Goal: Information Seeking & Learning: Learn about a topic

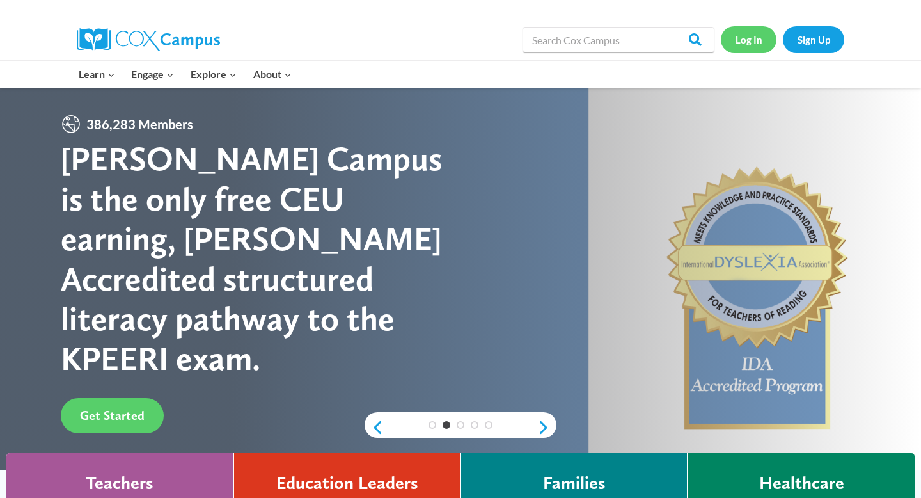
click at [749, 42] on link "Log In" at bounding box center [749, 39] width 56 height 26
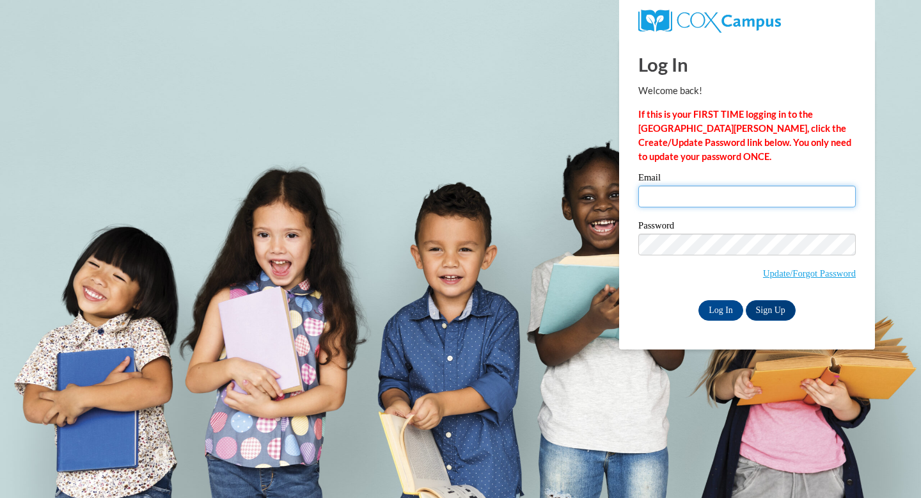
click at [710, 202] on input "Email" at bounding box center [747, 197] width 218 height 22
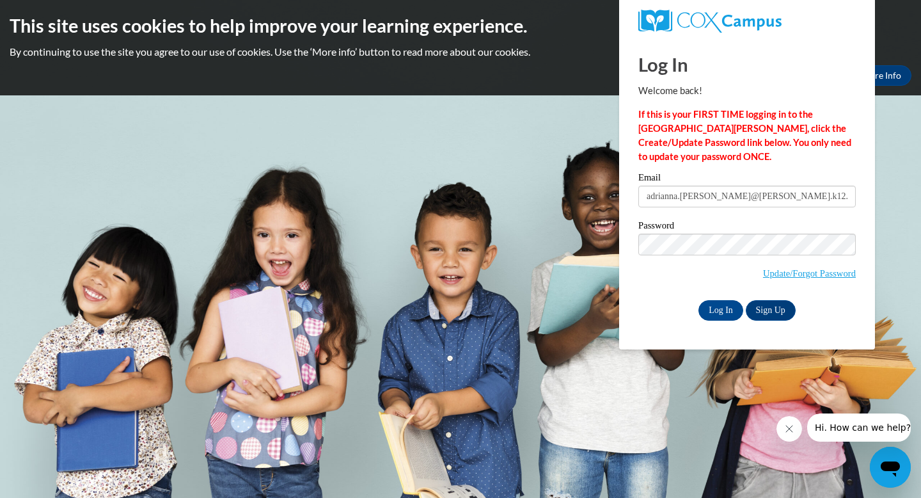
type input "[EMAIL_ADDRESS][DOMAIN_NAME]"
click at [725, 310] on input "Log In" at bounding box center [721, 310] width 45 height 20
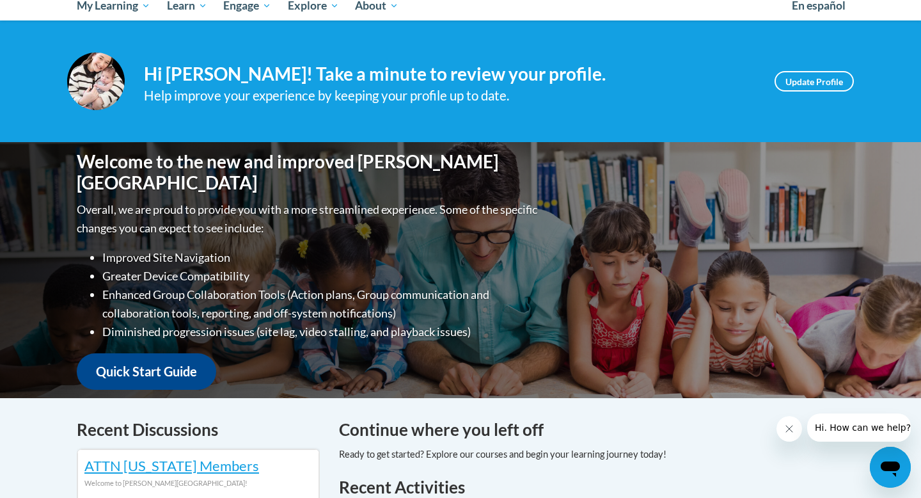
scroll to position [153, 0]
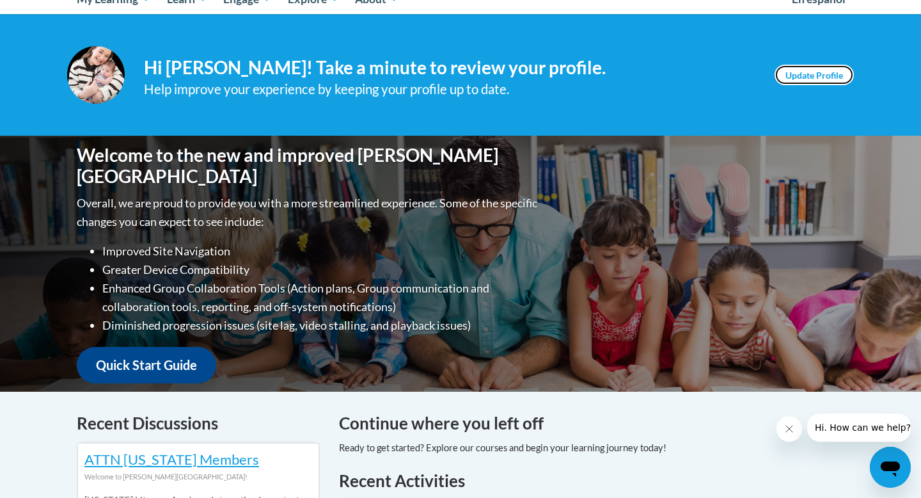
click at [821, 70] on link "Update Profile" at bounding box center [814, 75] width 79 height 20
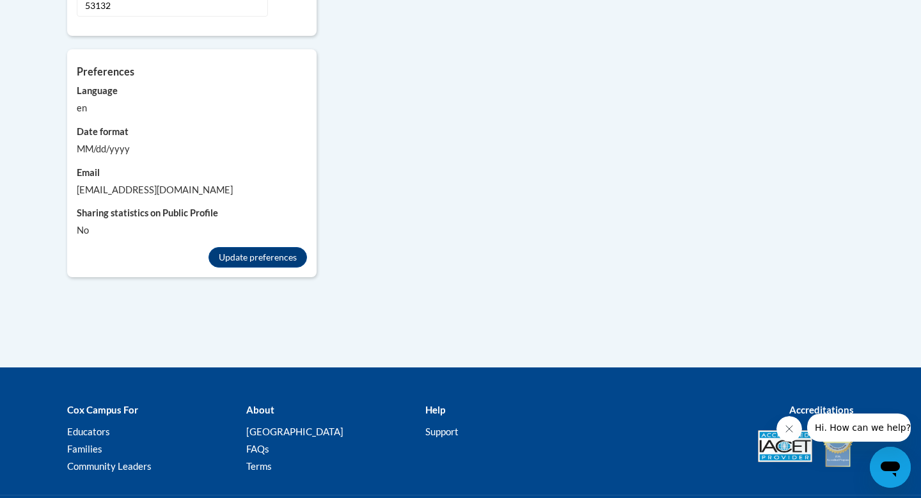
scroll to position [1256, 0]
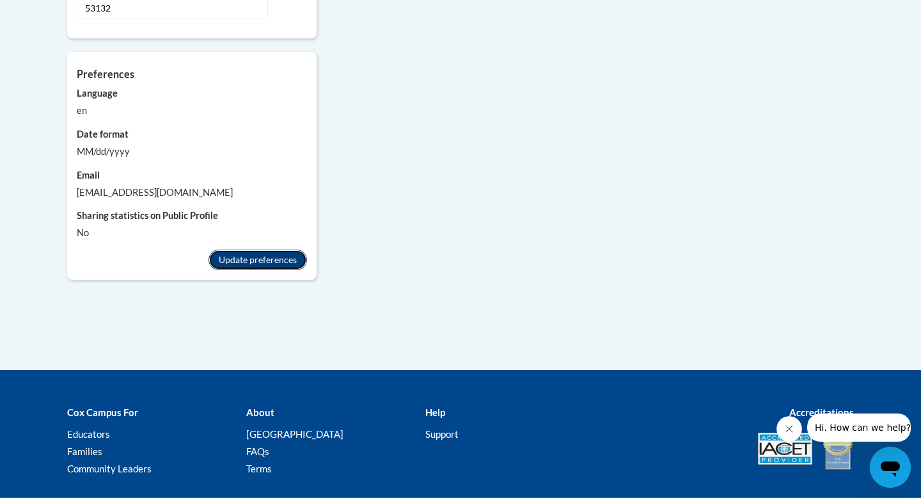
click at [283, 250] on button "Update preferences" at bounding box center [258, 260] width 99 height 20
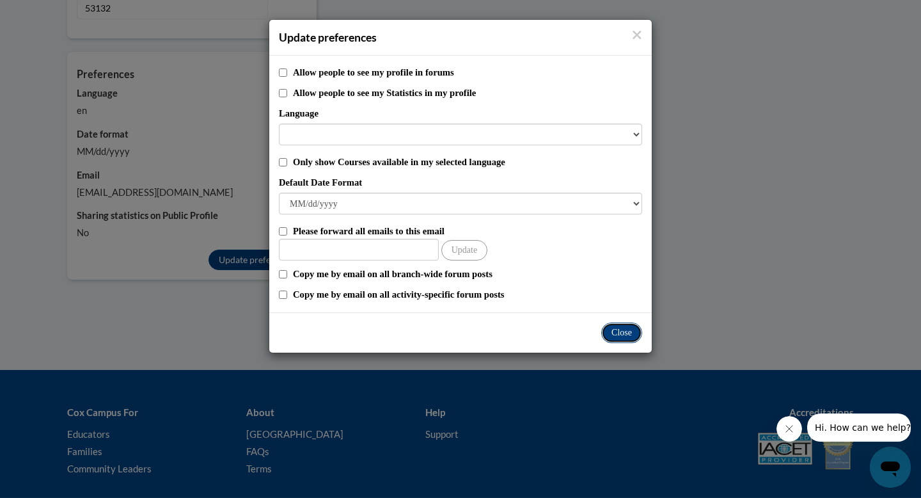
click at [616, 325] on button "Close" at bounding box center [621, 332] width 41 height 20
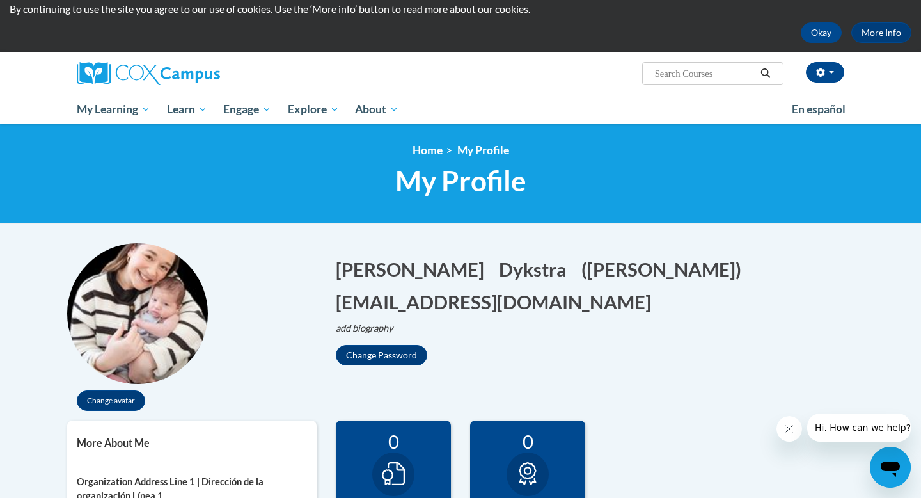
scroll to position [0, 0]
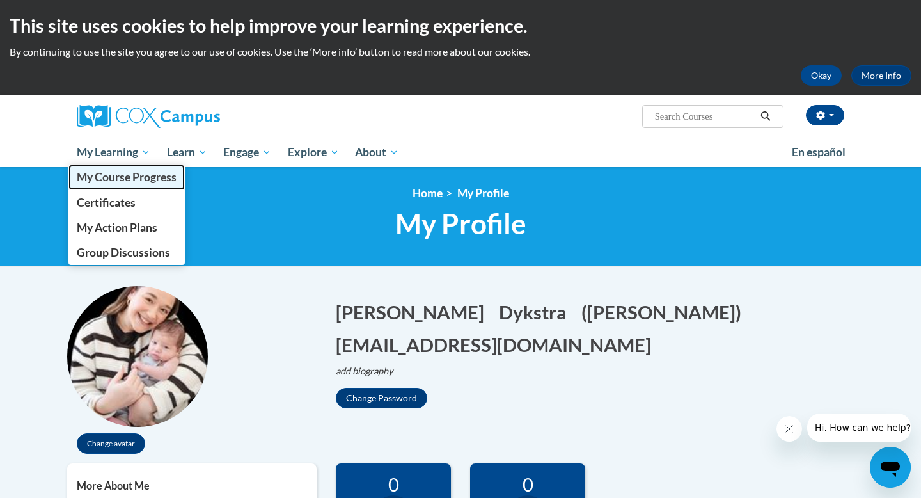
click at [154, 177] on span "My Course Progress" at bounding box center [127, 176] width 100 height 13
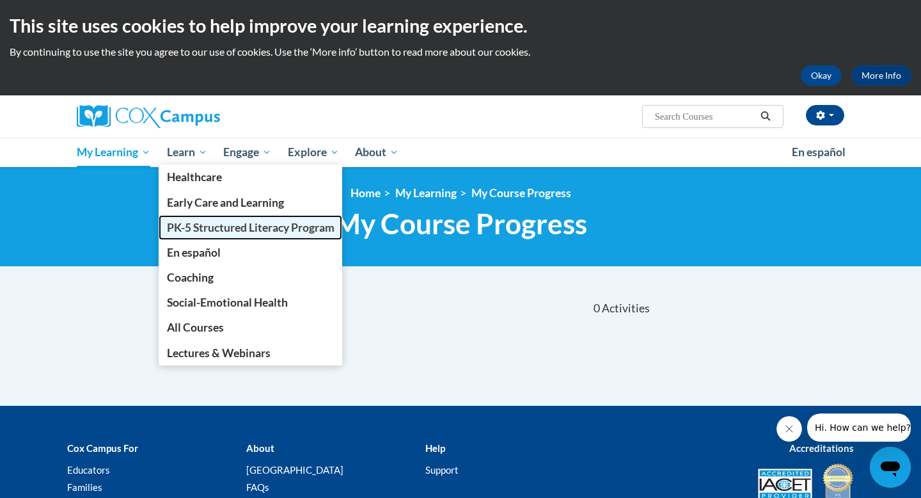
click at [219, 224] on span "PK-5 Structured Literacy Program" at bounding box center [251, 227] width 168 height 13
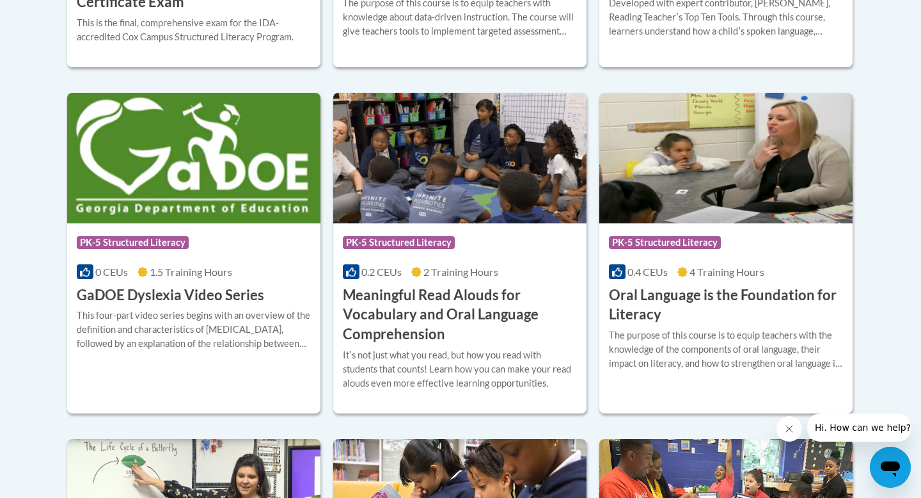
scroll to position [814, 0]
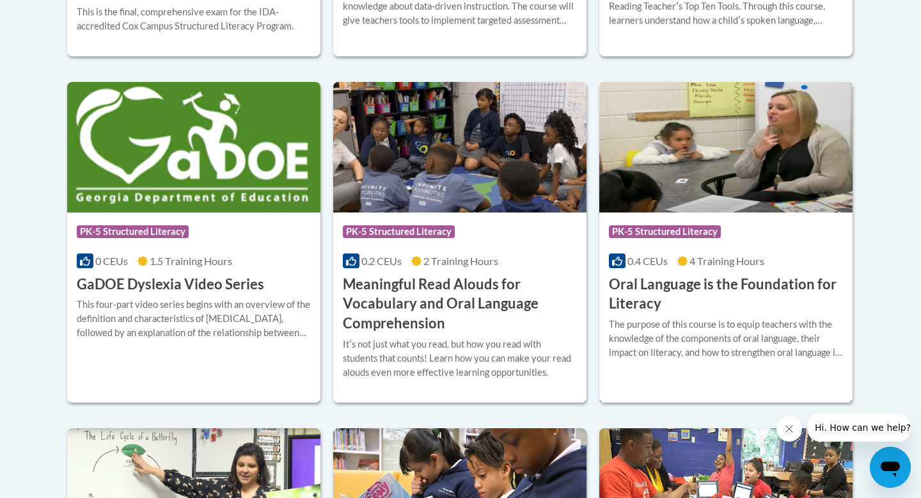
click at [665, 296] on h3 "Oral Language is the Foundation for Literacy" at bounding box center [726, 294] width 234 height 40
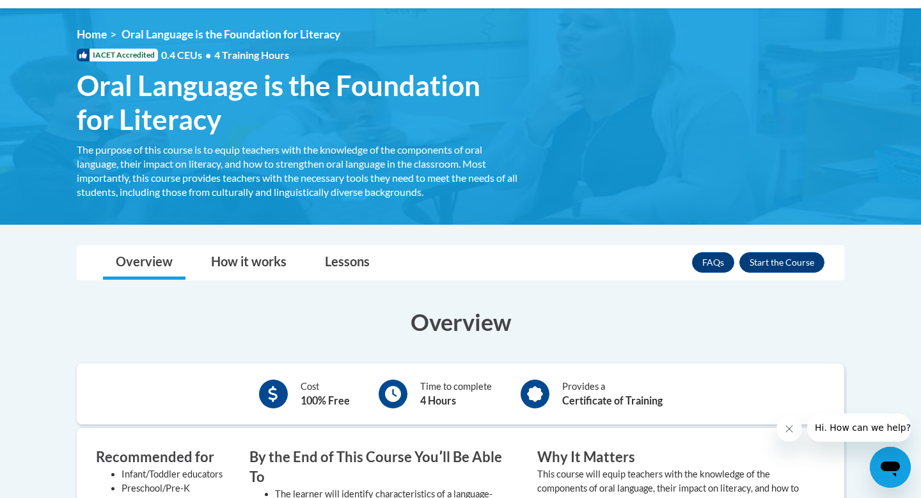
scroll to position [182, 0]
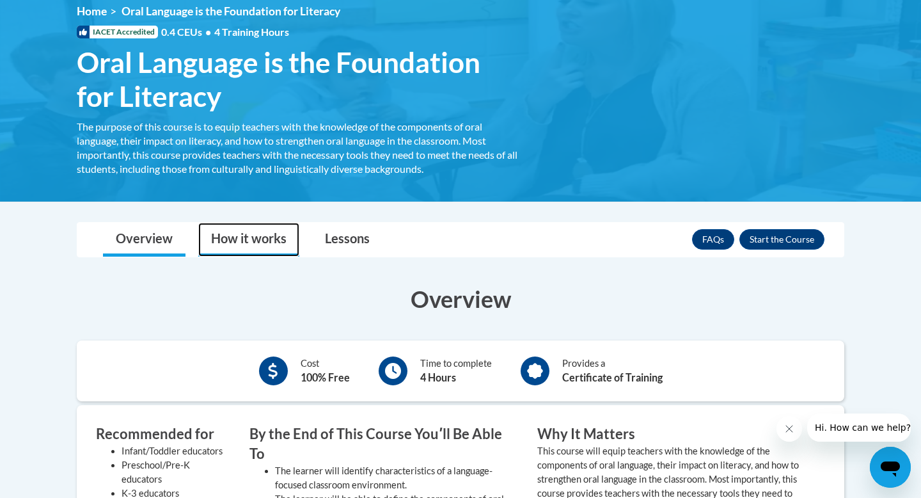
click at [267, 225] on link "How it works" at bounding box center [248, 240] width 101 height 34
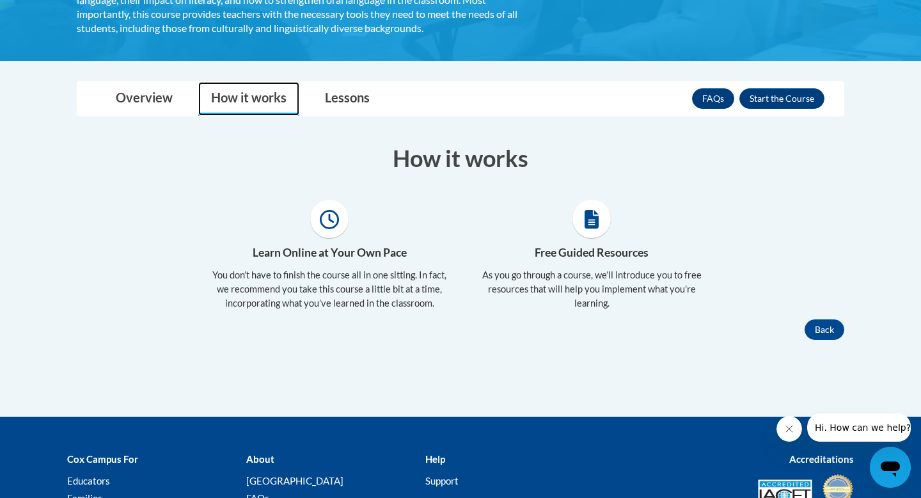
scroll to position [326, 0]
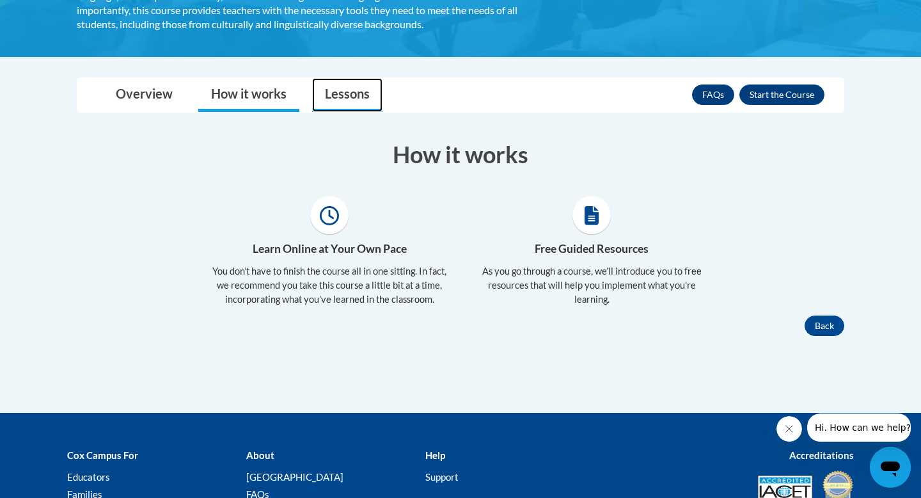
click at [340, 102] on link "Lessons" at bounding box center [347, 95] width 70 height 34
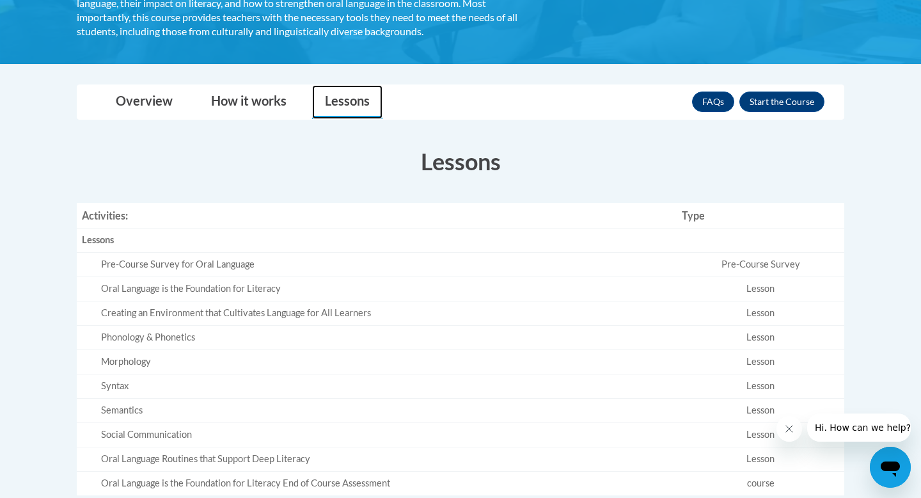
scroll to position [211, 0]
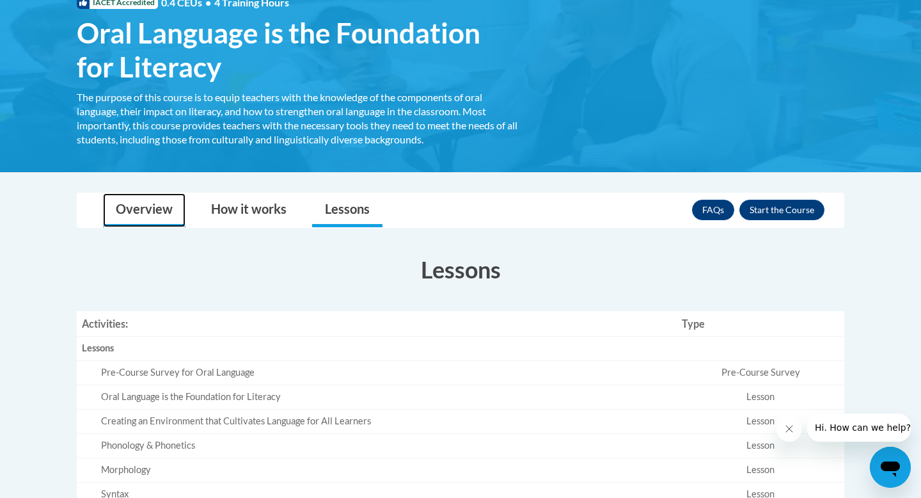
click at [154, 203] on link "Overview" at bounding box center [144, 210] width 83 height 34
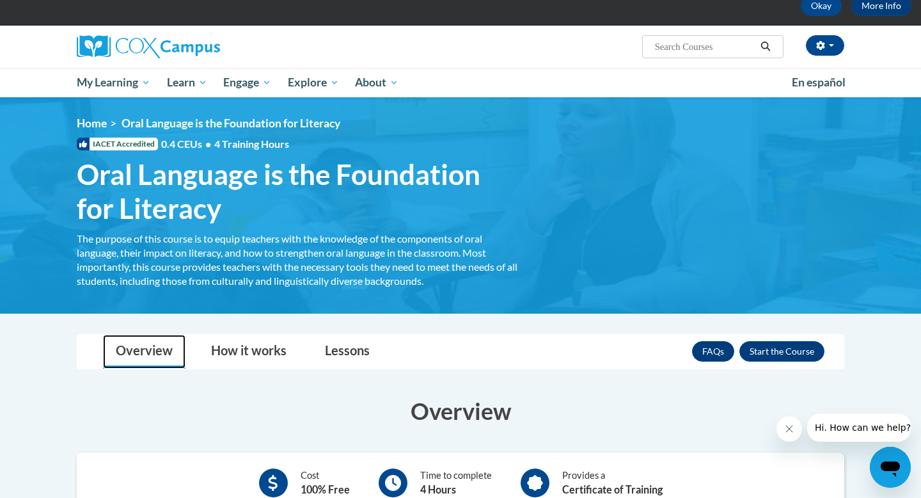
scroll to position [0, 0]
